Goal: Check status: Check status

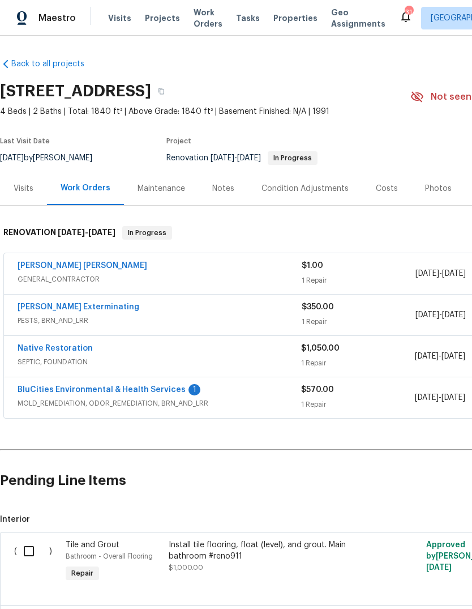
click at [161, 23] on span "Projects" at bounding box center [162, 17] width 35 height 11
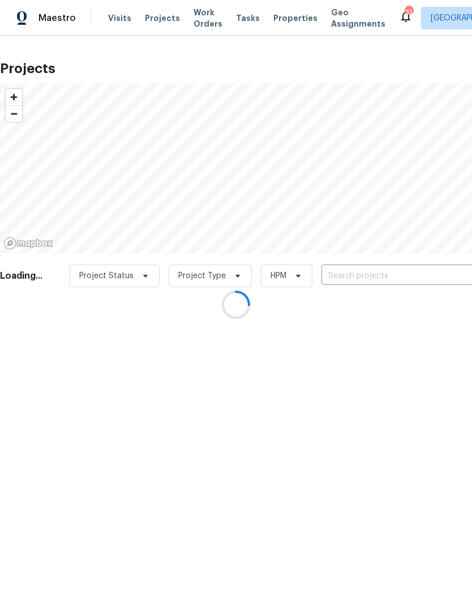
click at [364, 274] on div at bounding box center [236, 304] width 472 height 609
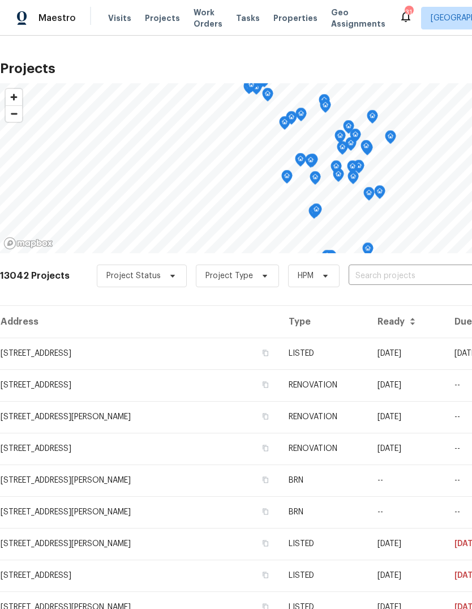
click at [375, 274] on input "text" at bounding box center [414, 276] width 130 height 18
type input "301 s"
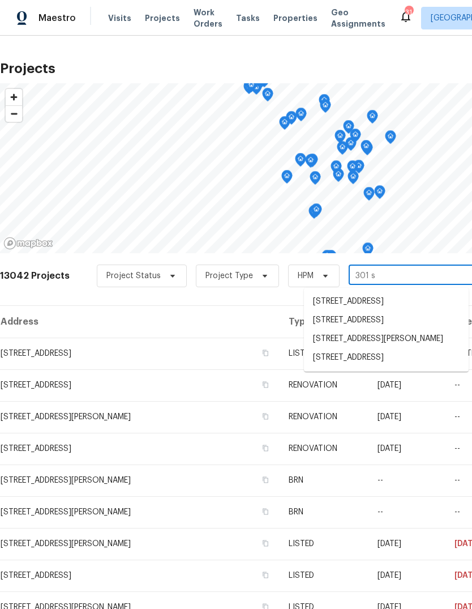
click at [390, 365] on li "[STREET_ADDRESS]" at bounding box center [386, 357] width 165 height 19
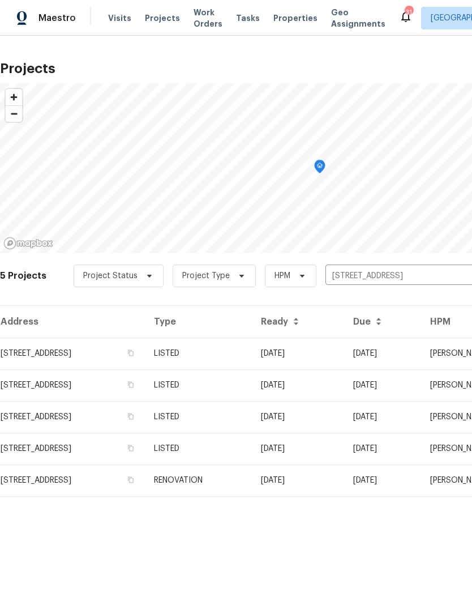
click at [252, 346] on td "LISTED" at bounding box center [198, 354] width 107 height 32
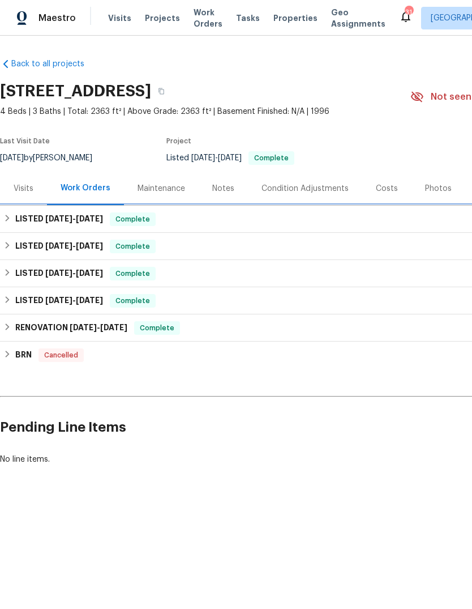
click at [37, 219] on h6 "LISTED [DATE] - [DATE]" at bounding box center [59, 219] width 88 height 14
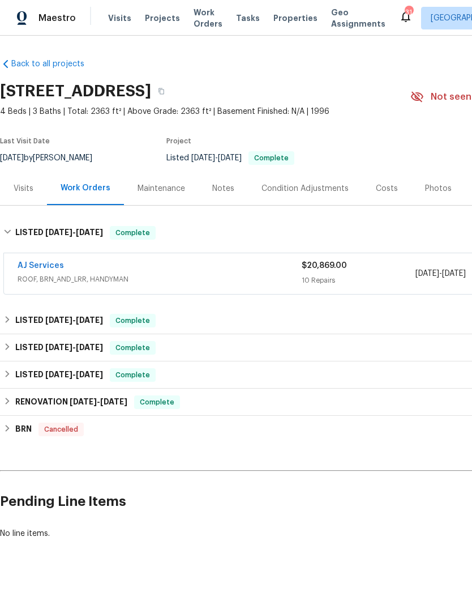
click at [385, 276] on div "10 Repairs" at bounding box center [359, 280] width 114 height 11
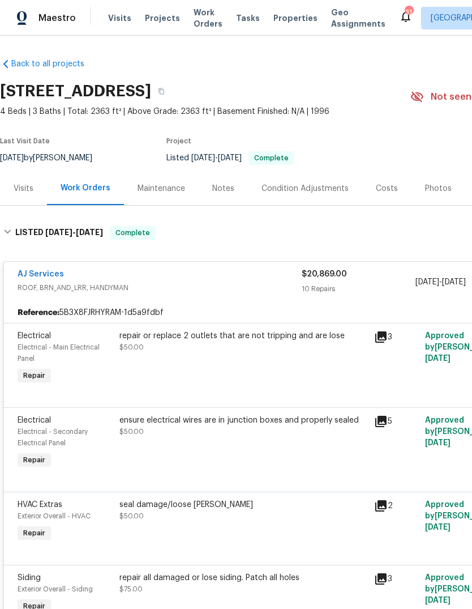
click at [379, 277] on div "$20,869.00" at bounding box center [359, 273] width 114 height 11
